Goal: Navigation & Orientation: Find specific page/section

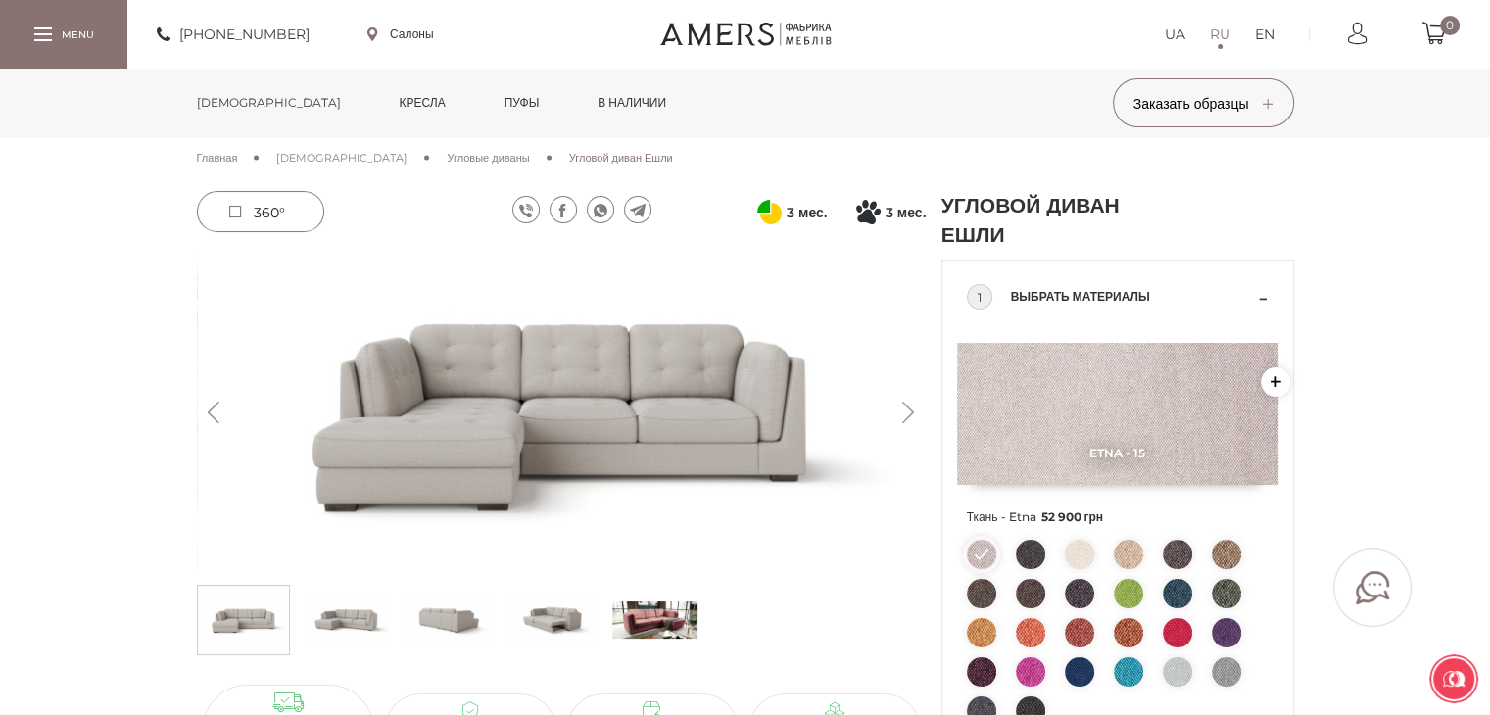
click at [385, 87] on link "Кресла" at bounding box center [422, 103] width 75 height 69
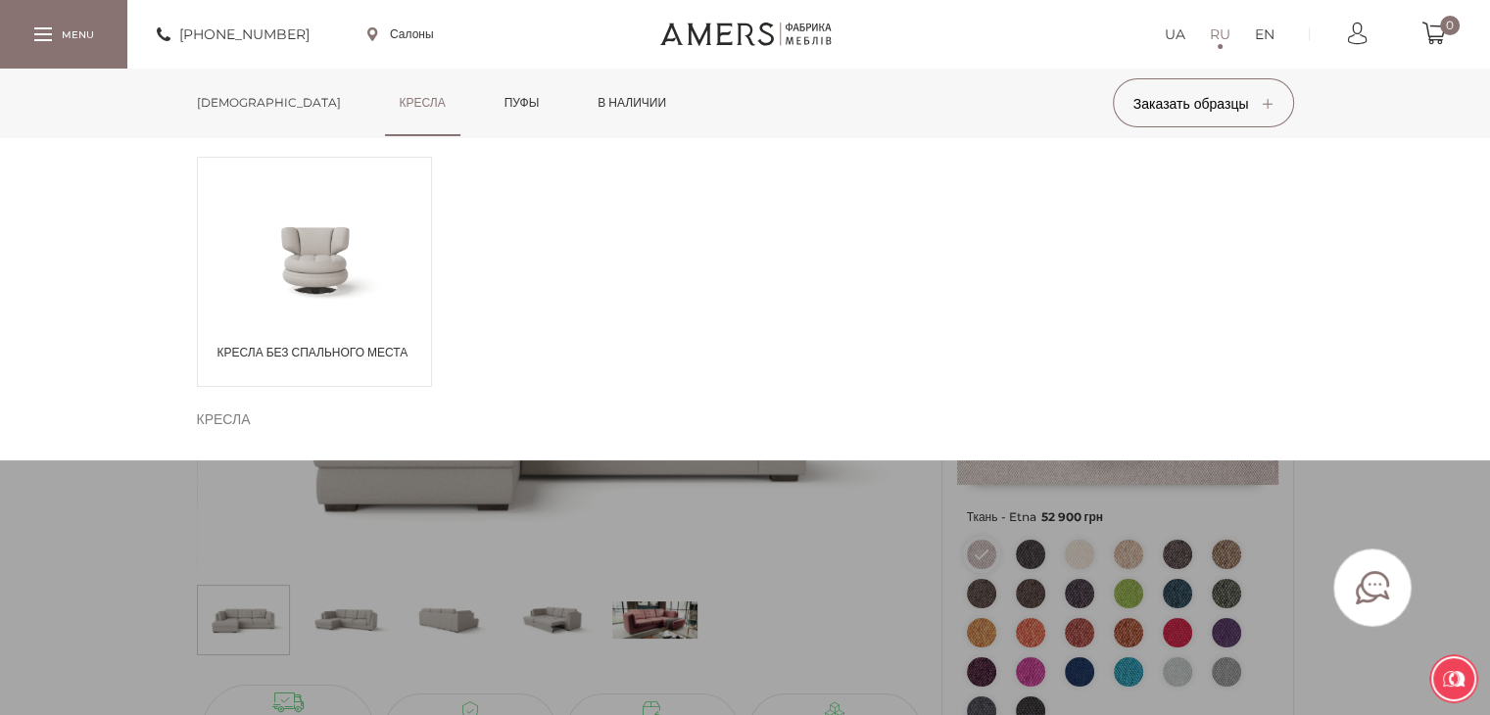
click at [490, 97] on link "Пуфы" at bounding box center [522, 103] width 65 height 69
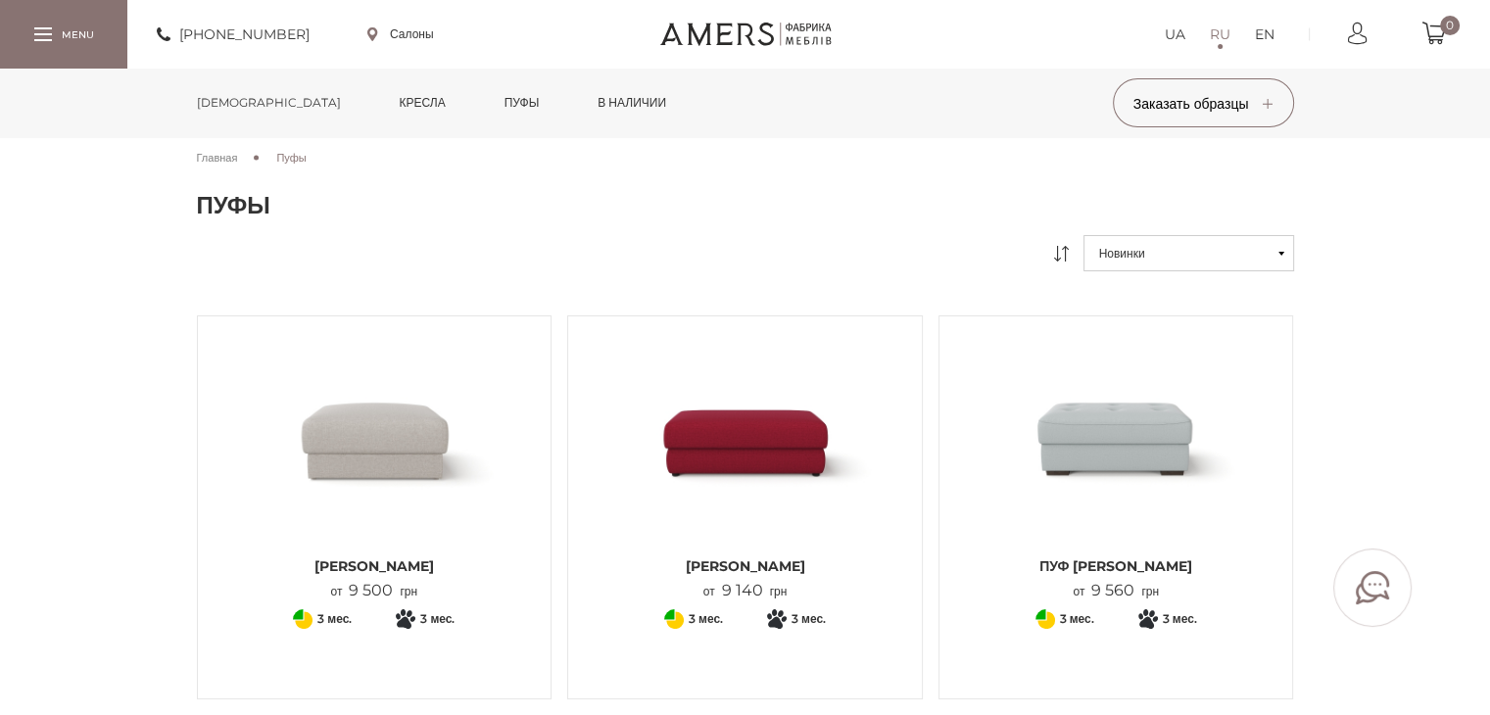
click at [583, 97] on link "в наличии" at bounding box center [632, 103] width 98 height 69
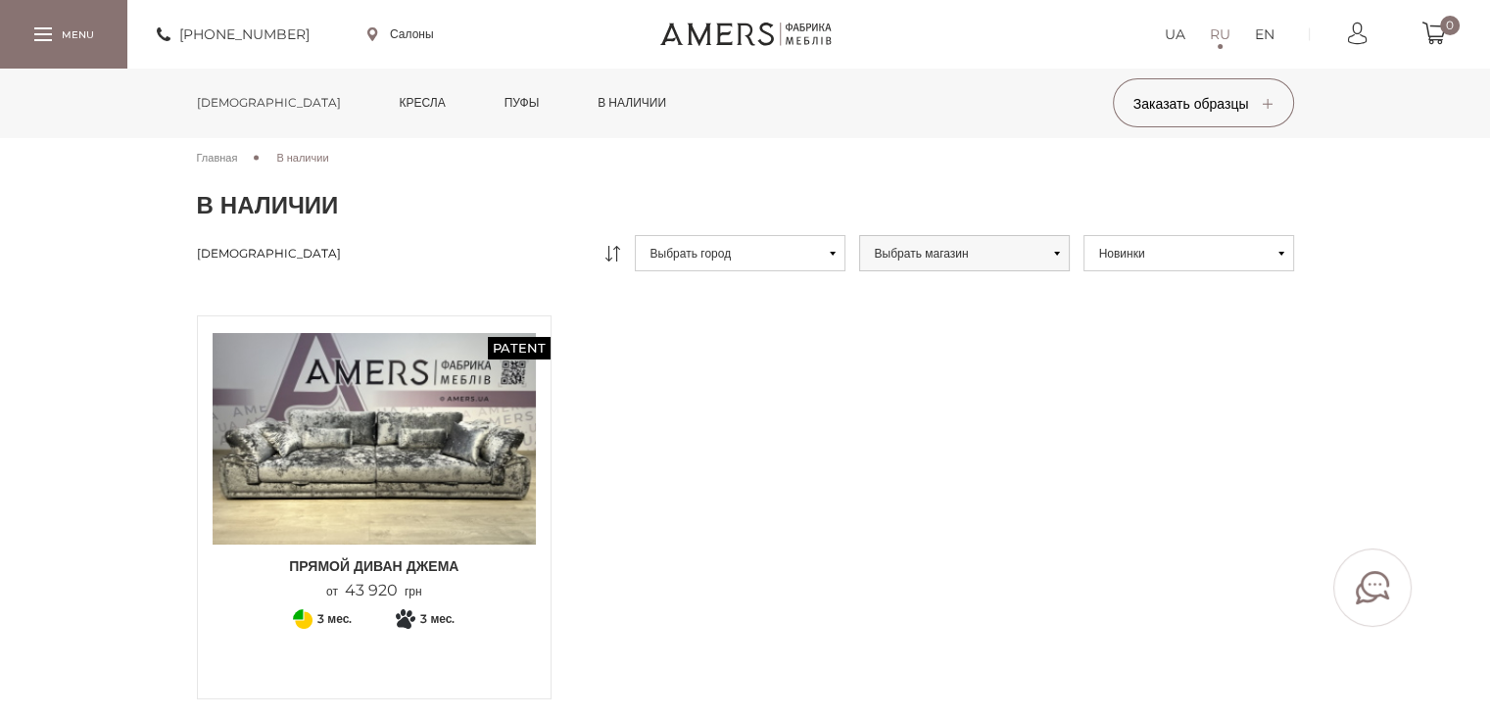
click at [236, 102] on link "[DEMOGRAPHIC_DATA]" at bounding box center [268, 103] width 173 height 69
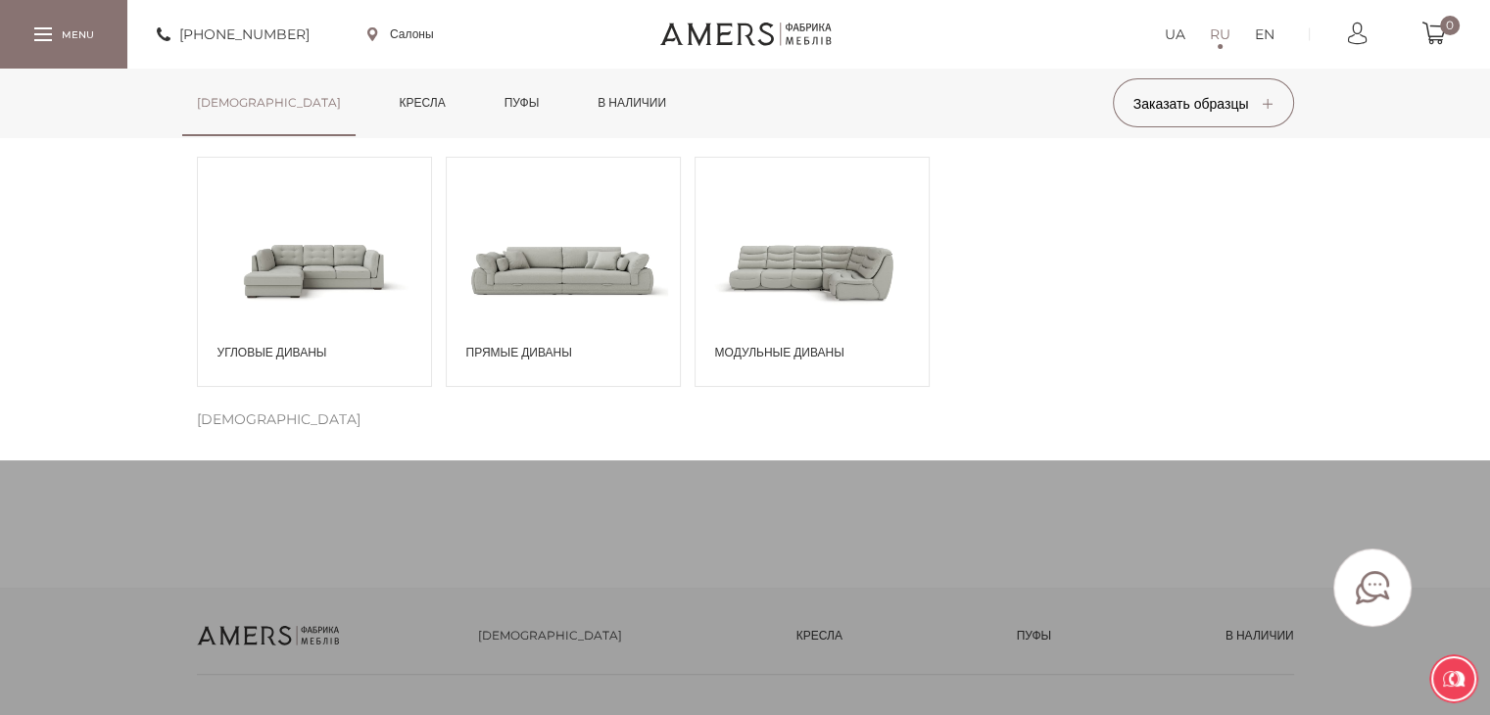
scroll to position [294, 0]
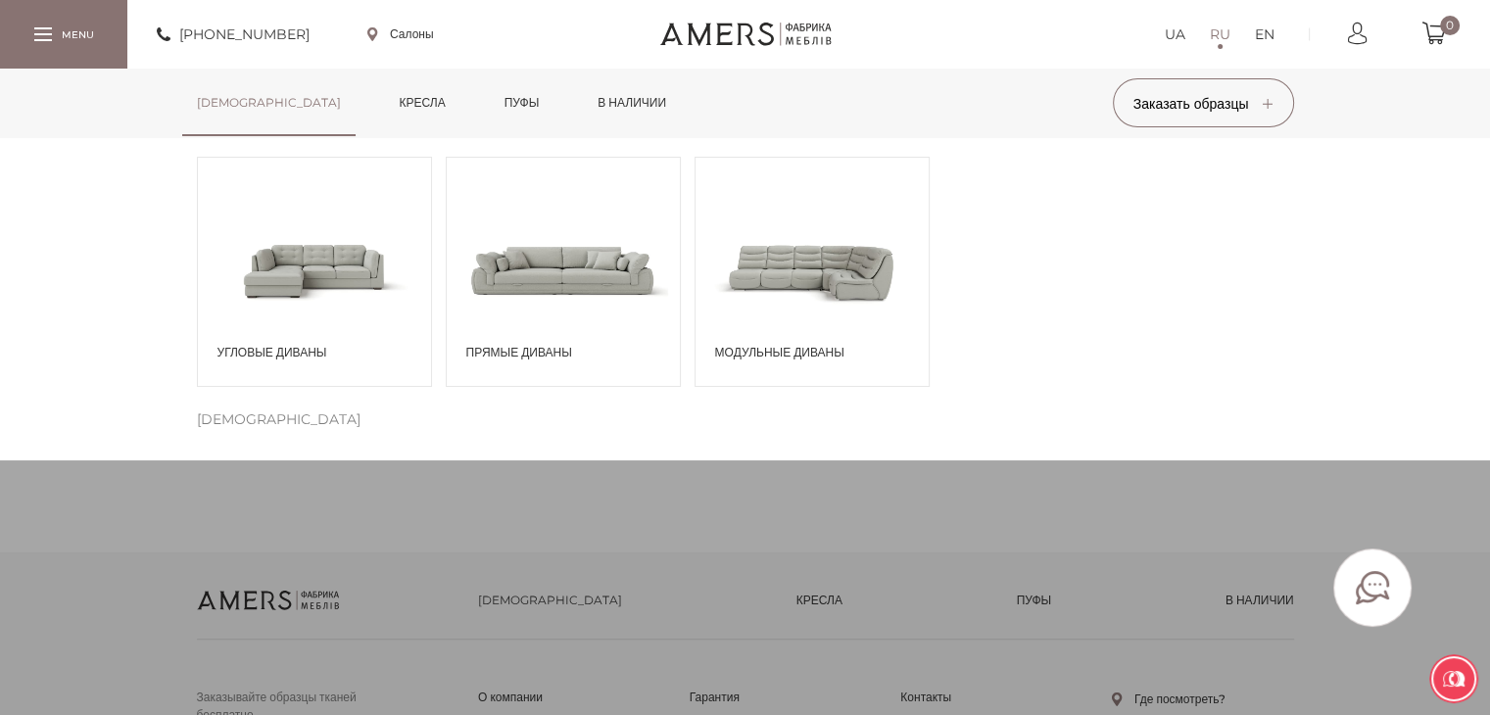
click at [310, 344] on span "Угловые диваны" at bounding box center [320, 353] width 204 height 18
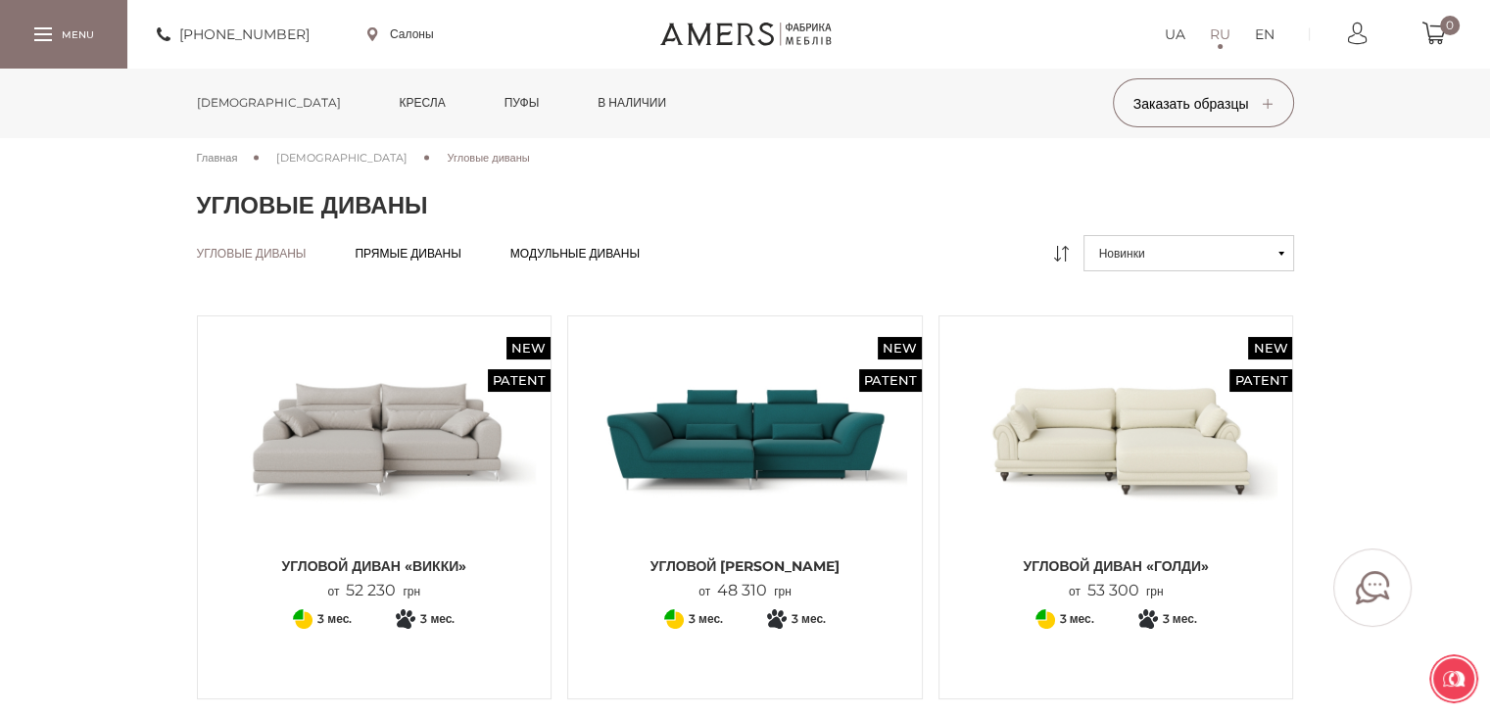
click at [415, 241] on div "Угловые диваны Угловые диваны Прямые диваны Прямые диваны Модульные диваны Моду…" at bounding box center [745, 260] width 1127 height 51
click at [415, 262] on span "Прямые диваны" at bounding box center [408, 270] width 106 height 16
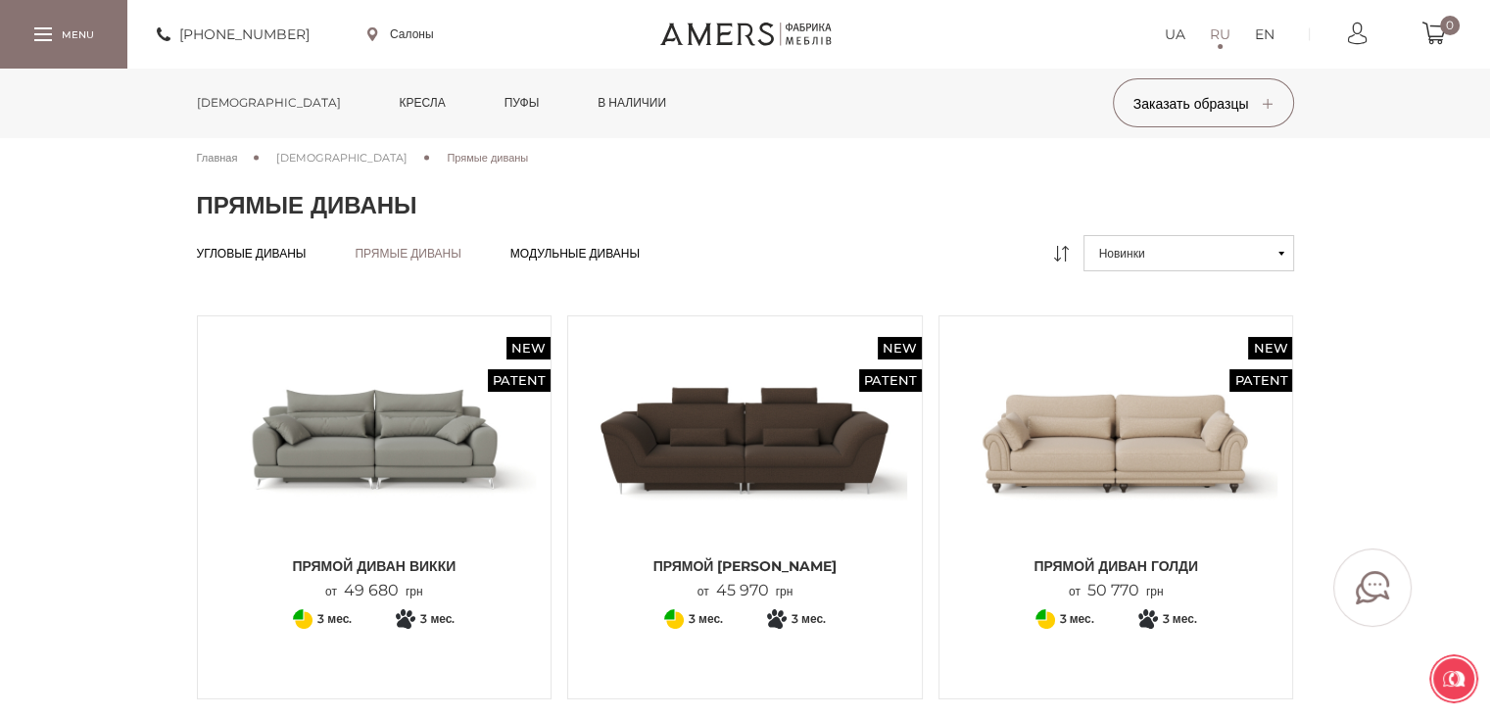
click at [654, 241] on div "Угловые диваны Угловые диваны Прямые диваны Прямые диваны Модульные диваны Моду…" at bounding box center [745, 260] width 1127 height 51
click at [640, 262] on span "Модульные диваны" at bounding box center [575, 270] width 129 height 16
